Goal: Task Accomplishment & Management: Manage account settings

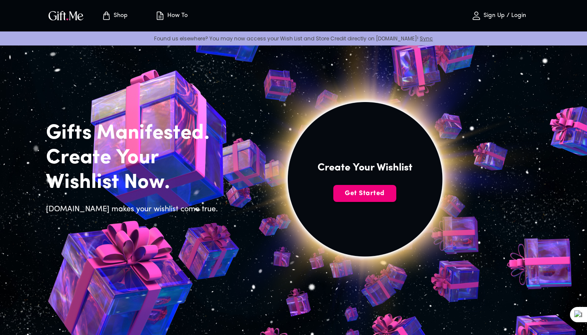
click at [353, 200] on button "Get Started" at bounding box center [364, 193] width 63 height 17
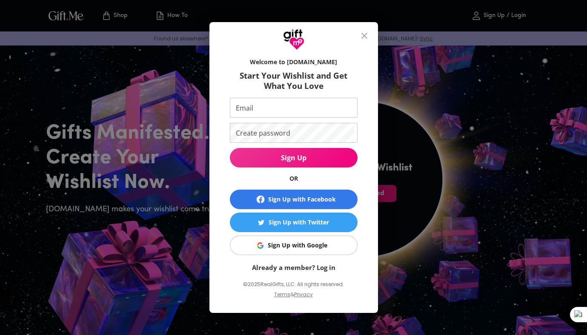
click at [285, 242] on div "Sign Up with Google" at bounding box center [298, 245] width 60 height 9
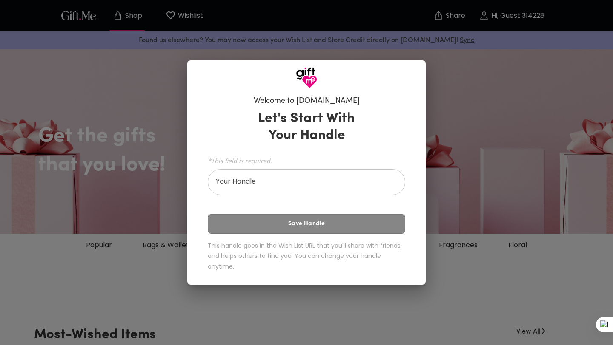
click at [271, 173] on input "Your Handle" at bounding box center [302, 183] width 188 height 24
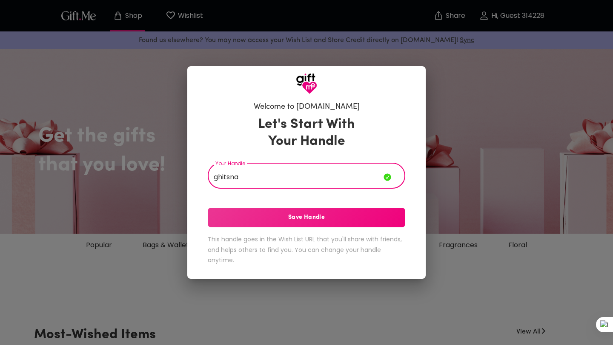
type input "ghitsna"
click at [292, 218] on span "Save Handle" at bounding box center [306, 217] width 197 height 9
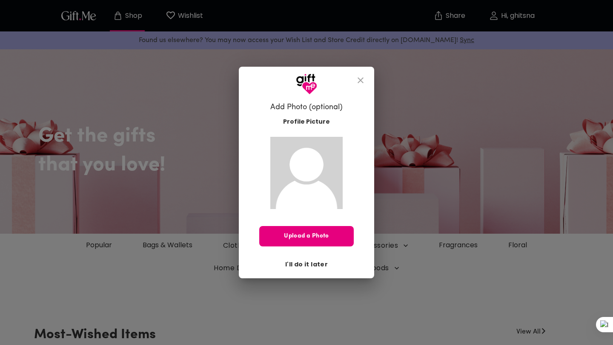
click at [294, 263] on span "I'll do it later" at bounding box center [306, 264] width 43 height 9
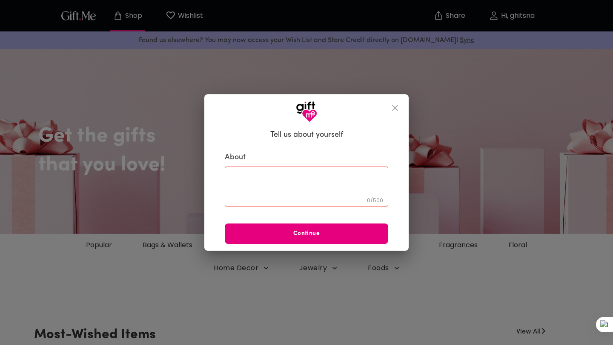
click at [394, 110] on icon "close" at bounding box center [395, 108] width 10 height 10
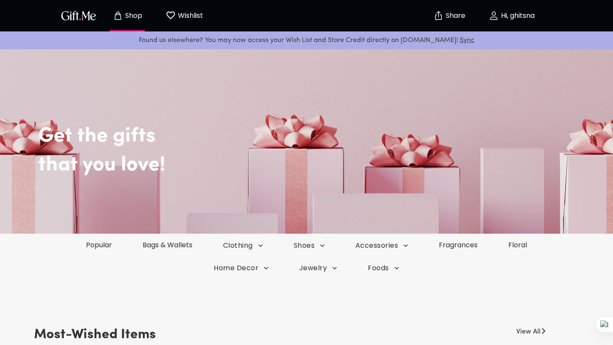
click at [172, 14] on icon "Wishlist page" at bounding box center [171, 15] width 10 height 10
